Goal: Task Accomplishment & Management: Manage account settings

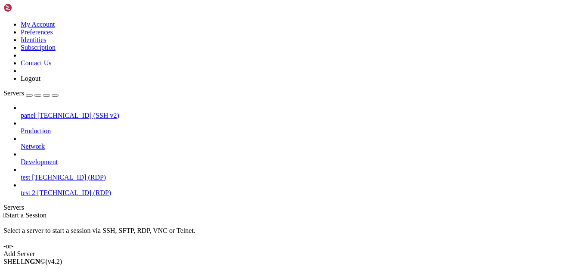
click at [70, 174] on span "[TECHNICAL_ID] (RDP)" at bounding box center [69, 177] width 74 height 7
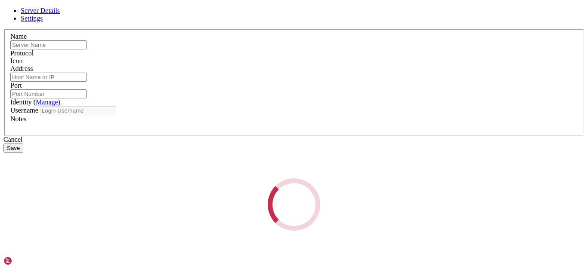
type input "test"
type input "[TECHNICAL_ID]"
type input "3389"
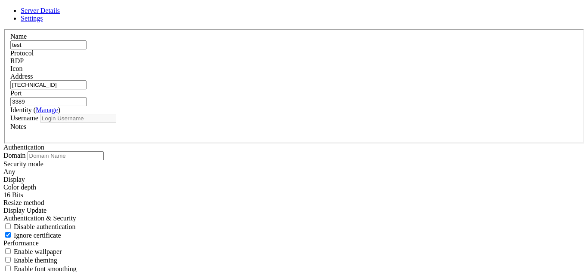
type input "Administrator"
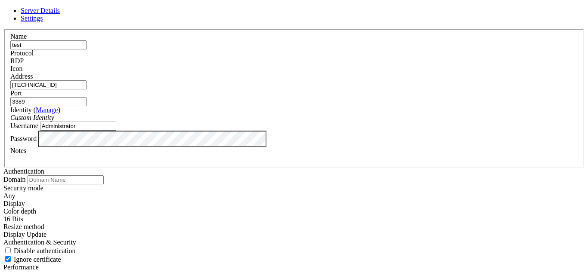
click at [43, 22] on link "Settings" at bounding box center [32, 18] width 22 height 7
click at [60, 14] on span "Server Details" at bounding box center [40, 10] width 39 height 7
click at [43, 22] on link "Settings" at bounding box center [32, 18] width 22 height 7
click at [3, 29] on link at bounding box center [3, 29] width 0 height 0
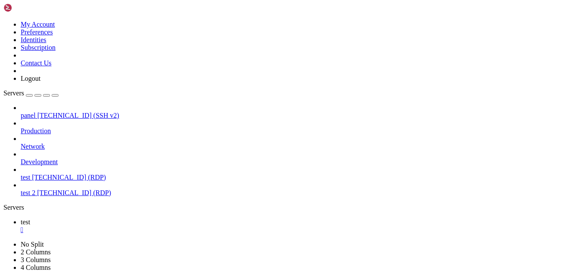
click at [37, 189] on span "[TECHNICAL_ID] (RDP)" at bounding box center [74, 192] width 74 height 7
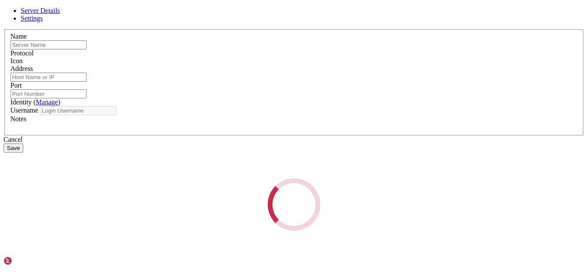
type input "test 2"
type input "[TECHNICAL_ID]"
type input "3389"
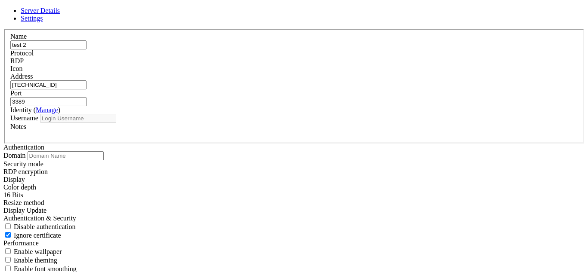
type input "Administrator"
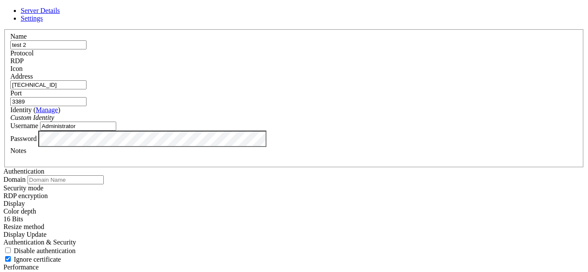
click at [87, 90] on input "[TECHNICAL_ID]" at bounding box center [48, 85] width 76 height 9
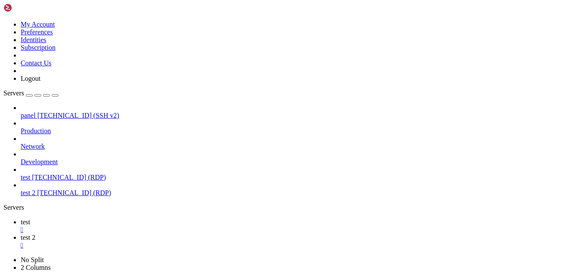
click at [141, 226] on div "" at bounding box center [303, 230] width 564 height 8
click at [147, 226] on div "" at bounding box center [303, 230] width 564 height 8
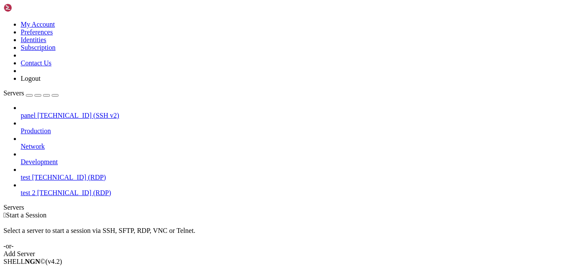
click at [66, 189] on span "[TECHNICAL_ID] (RDP)" at bounding box center [74, 192] width 74 height 7
